Goal: Navigation & Orientation: Go to known website

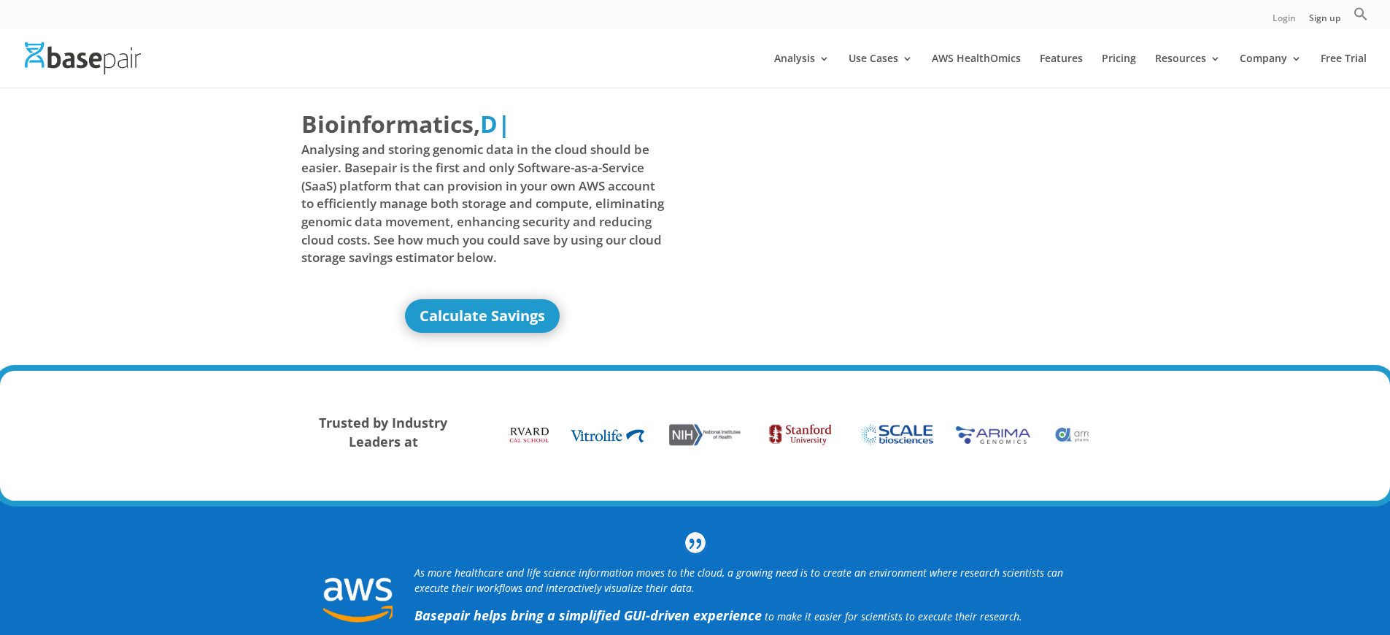
click at [1282, 21] on link "Login" at bounding box center [1283, 21] width 23 height 15
click at [1324, 21] on link "Sign up" at bounding box center [1324, 21] width 31 height 15
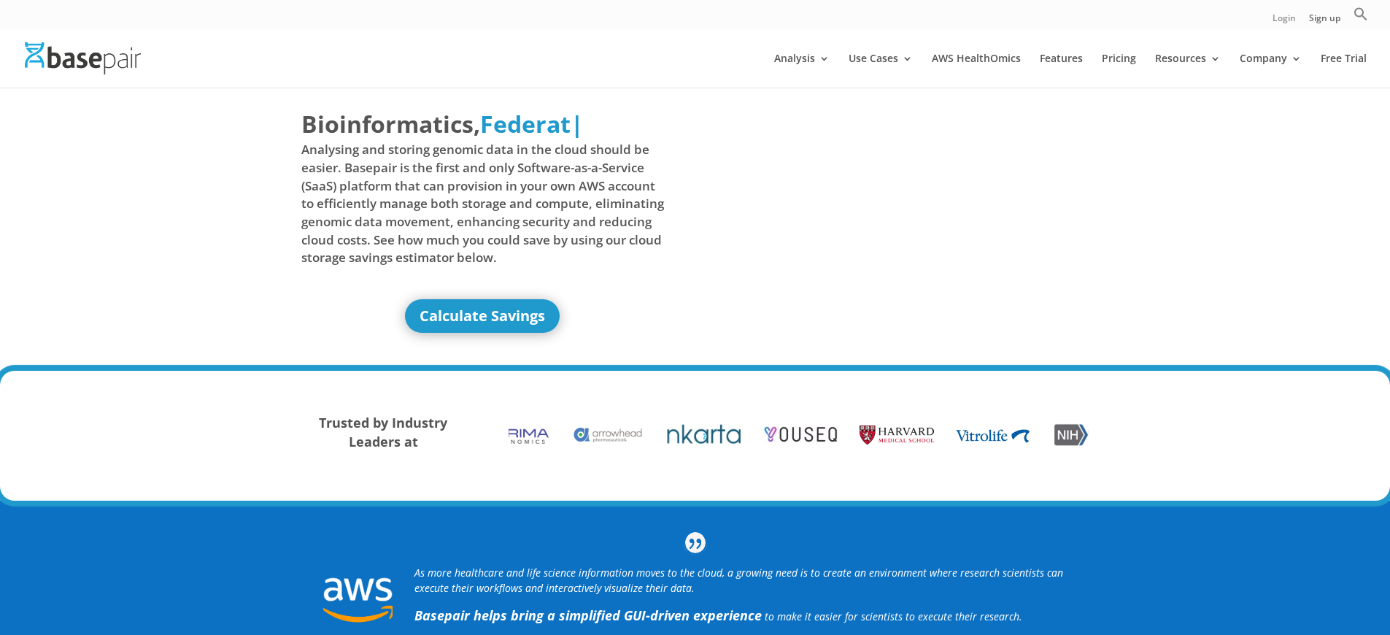
click at [1282, 21] on link "Login" at bounding box center [1283, 21] width 23 height 15
click at [1324, 21] on link "Sign up" at bounding box center [1324, 21] width 31 height 15
click at [1282, 21] on link "Login" at bounding box center [1283, 21] width 23 height 15
